Goal: Task Accomplishment & Management: Manage account settings

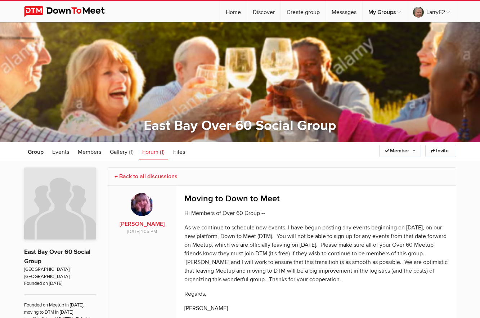
scroll to position [8, 0]
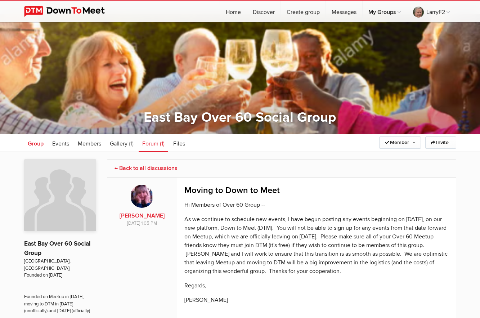
click at [34, 143] on span "Group" at bounding box center [36, 143] width 16 height 7
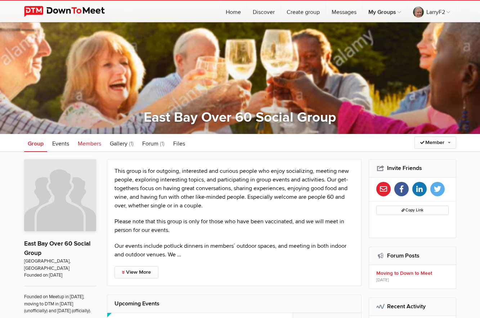
click at [86, 144] on span "Members" at bounding box center [89, 143] width 23 height 7
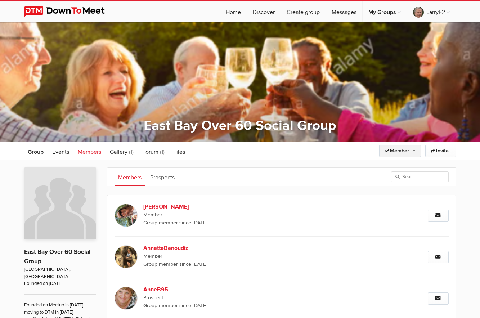
scroll to position [1, 0]
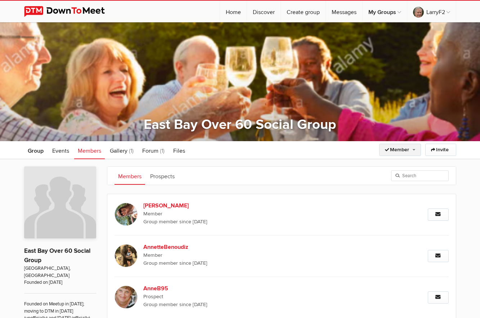
click at [411, 149] on link "Member" at bounding box center [400, 150] width 42 height 12
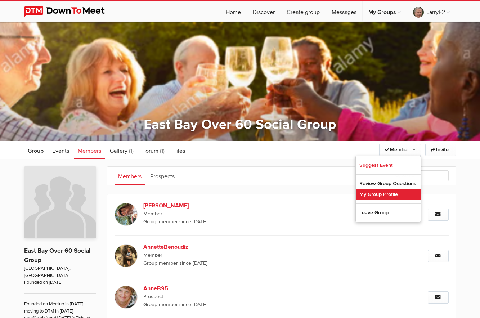
click at [378, 192] on link "My Group Profile" at bounding box center [388, 194] width 65 height 11
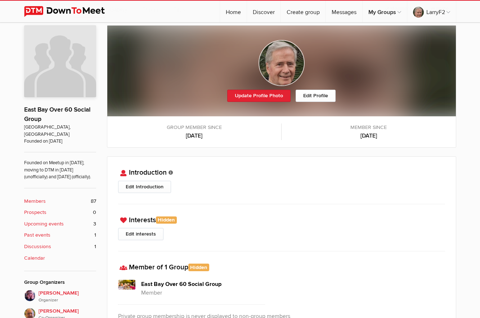
scroll to position [142, 0]
click at [310, 96] on link "Edit Profile" at bounding box center [316, 96] width 40 height 12
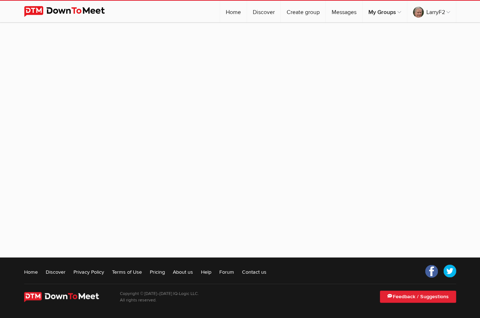
scroll to position [58, 0]
select select
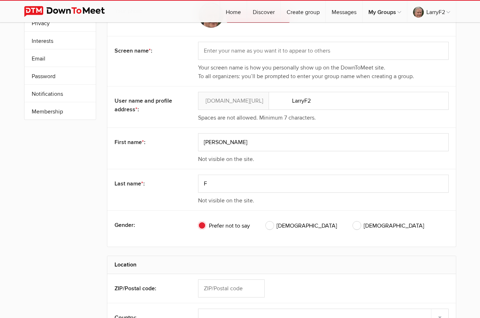
click at [271, 225] on span "[DEMOGRAPHIC_DATA]" at bounding box center [301, 225] width 71 height 9
click at [266, 221] on input "[DEMOGRAPHIC_DATA]" at bounding box center [265, 221] width 0 height 0
radio input "true"
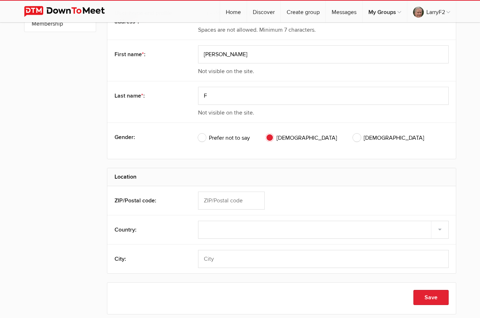
scroll to position [149, 0]
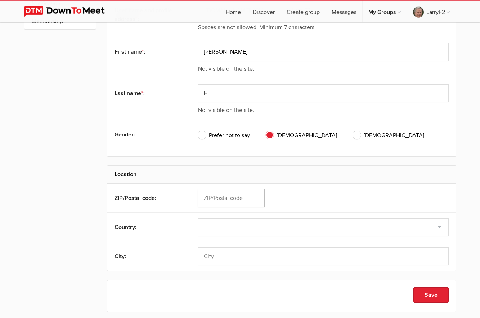
click at [203, 198] on input "text" at bounding box center [231, 198] width 67 height 18
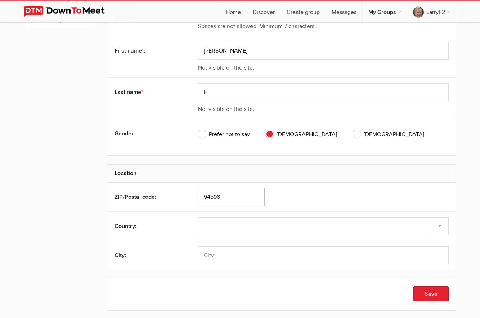
scroll to position [148, 0]
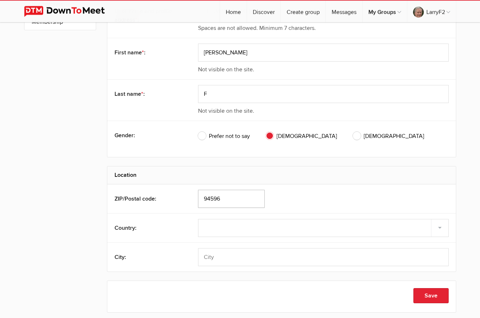
click at [235, 203] on input "94596" at bounding box center [231, 199] width 67 height 18
type input "94596"
click at [326, 197] on div "94596" at bounding box center [323, 199] width 251 height 18
click at [203, 257] on input "text" at bounding box center [323, 257] width 251 height 18
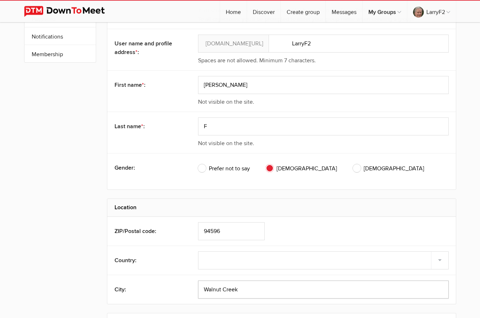
scroll to position [118, 0]
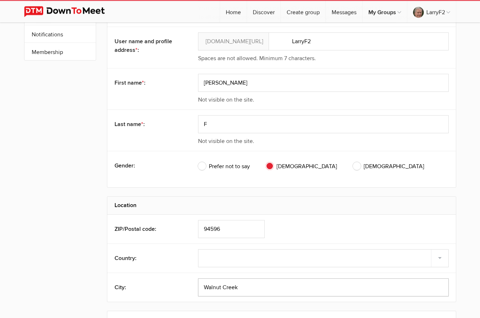
type input "Walnut Creek"
click at [201, 206] on h2 "Location" at bounding box center [281, 205] width 334 height 17
click at [202, 205] on h2 "Location" at bounding box center [281, 205] width 334 height 17
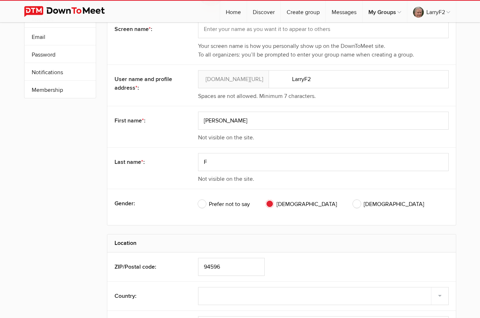
scroll to position [82, 0]
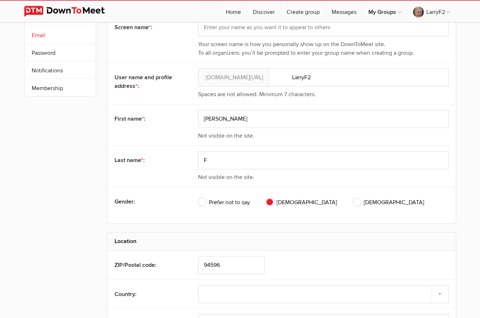
click at [46, 51] on link "Password" at bounding box center [59, 52] width 71 height 17
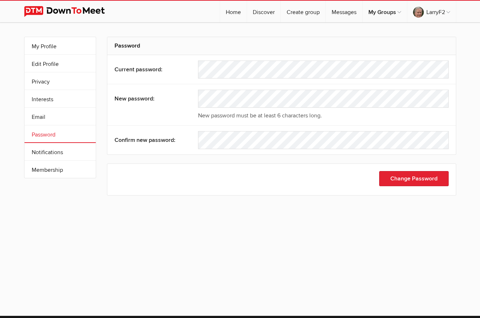
click at [193, 71] on div "Current password:" at bounding box center [281, 69] width 348 height 29
